Goal: Navigation & Orientation: Find specific page/section

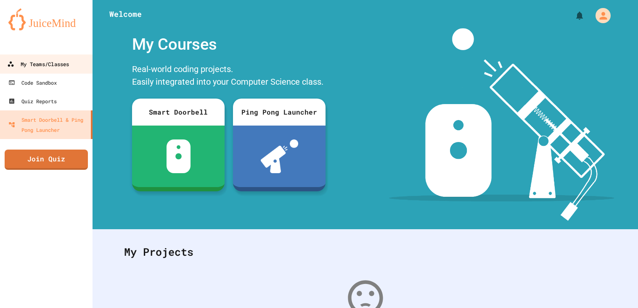
click at [56, 58] on link "My Teams/Classes" at bounding box center [47, 63] width 96 height 19
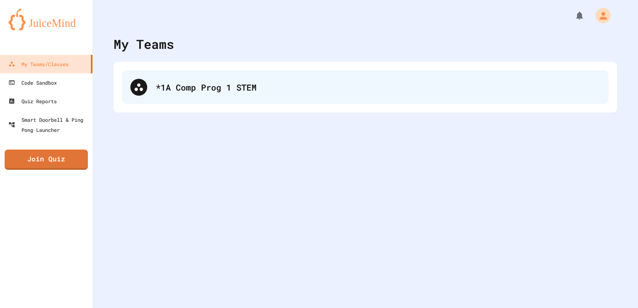
click at [250, 86] on div "*1A Comp Prog 1 STEM" at bounding box center [378, 87] width 445 height 13
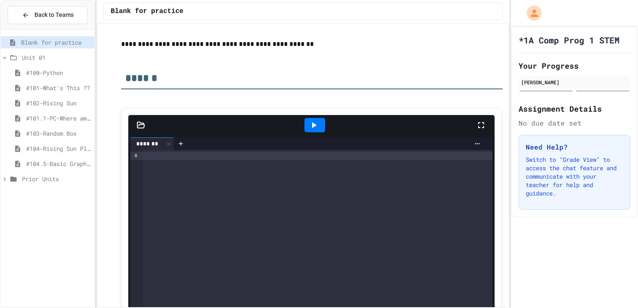
click at [54, 164] on span "#104.5-Basic Graphics Review" at bounding box center [58, 163] width 65 height 9
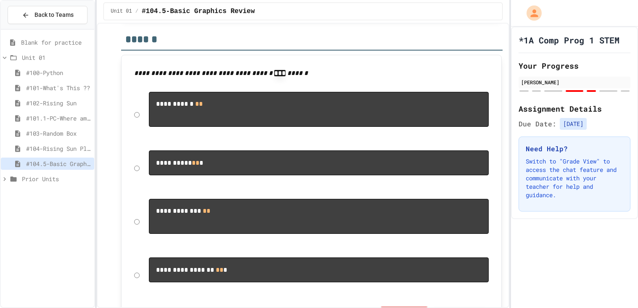
scroll to position [2603, 0]
